Goal: Check status

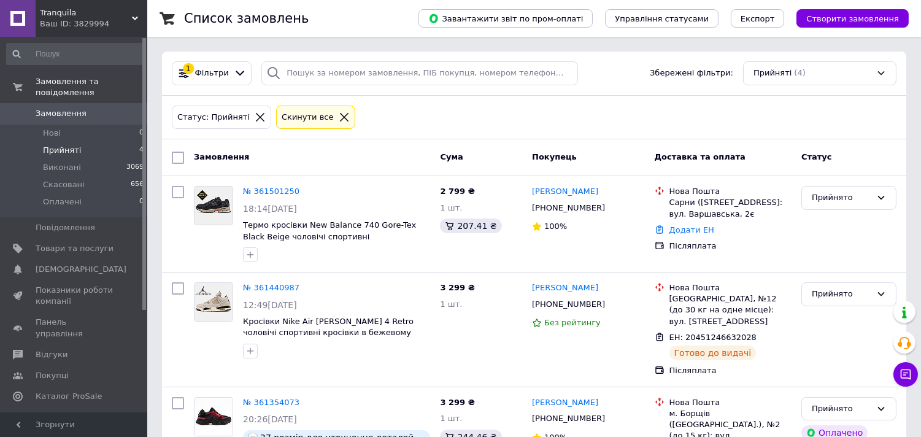
click at [66, 145] on span "Прийняті" at bounding box center [62, 150] width 38 height 11
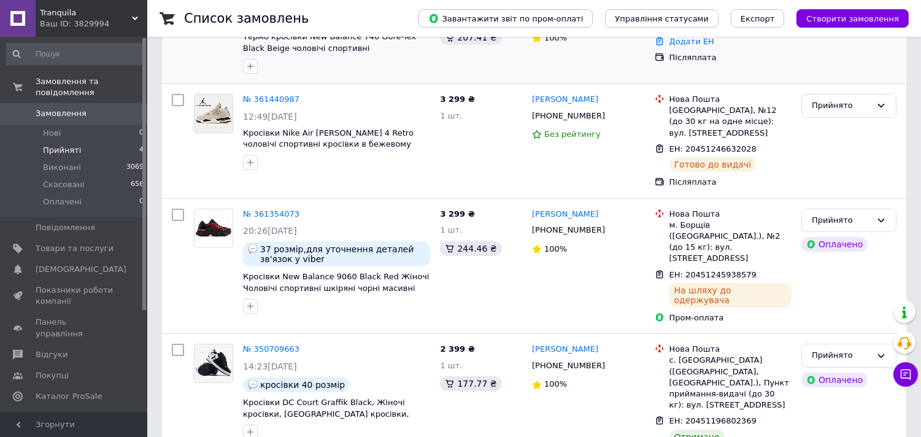
scroll to position [204, 0]
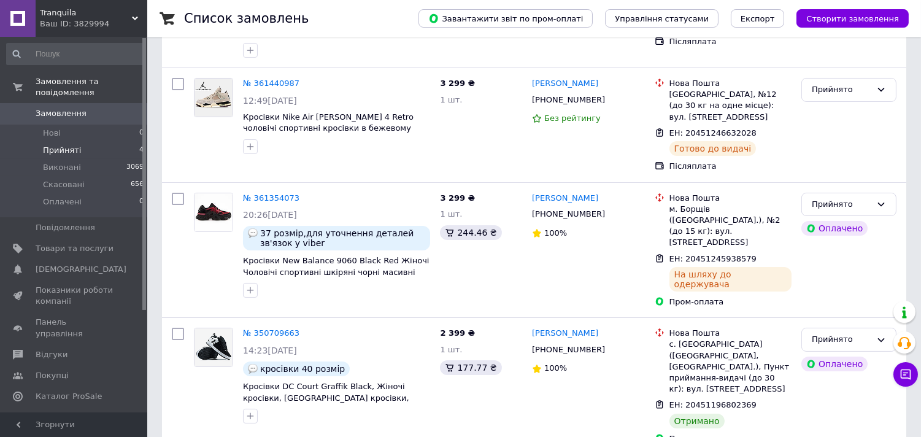
click at [66, 145] on span "Прийняті" at bounding box center [62, 150] width 38 height 11
